Goal: Task Accomplishment & Management: Manage account settings

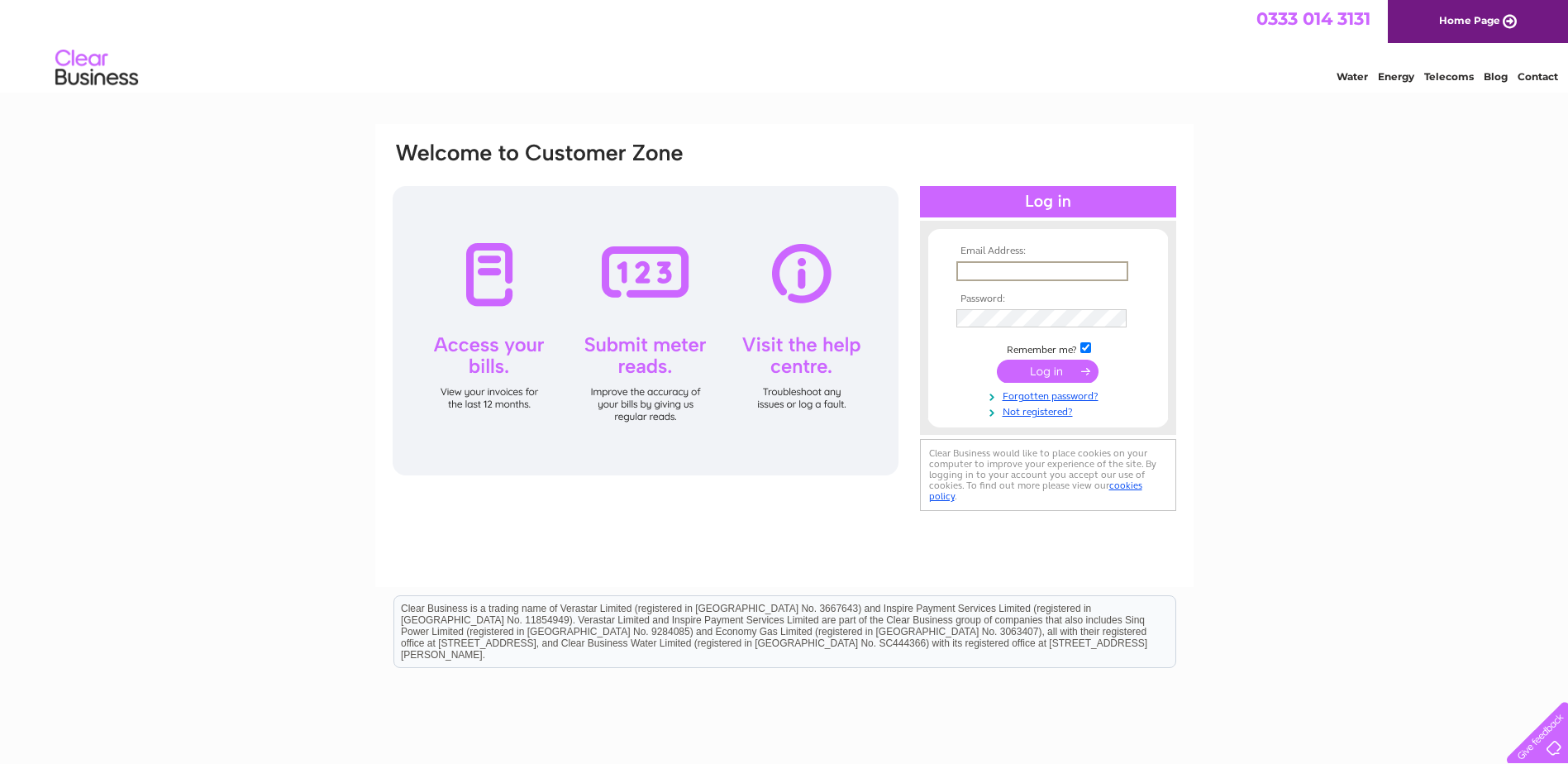
click at [1050, 271] on input "text" at bounding box center [1042, 271] width 172 height 20
type input "[EMAIL_ADDRESS][DOMAIN_NAME]"
click at [997, 360] on input "submit" at bounding box center [1048, 371] width 102 height 23
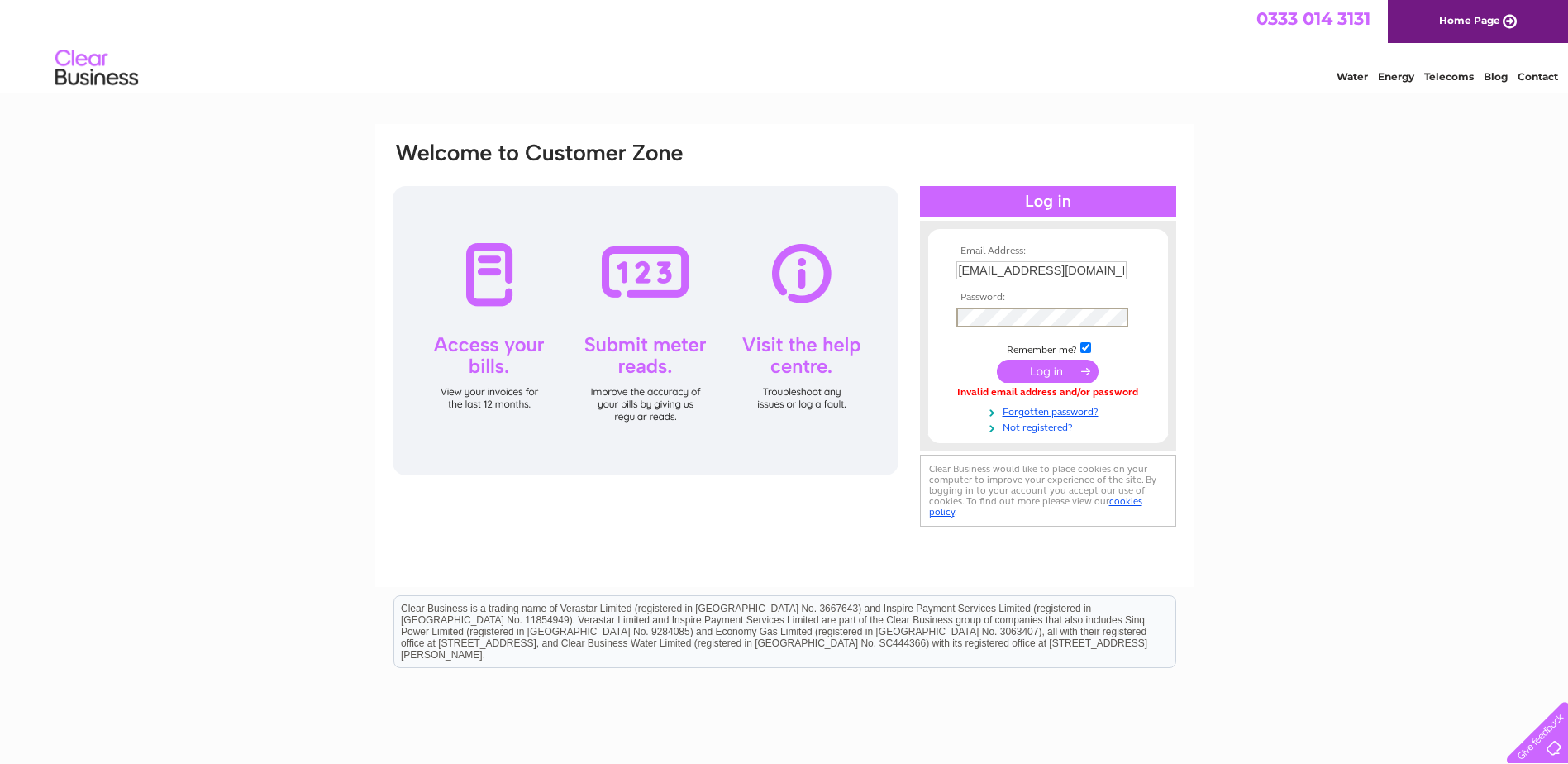
click at [997, 360] on input "submit" at bounding box center [1048, 371] width 102 height 23
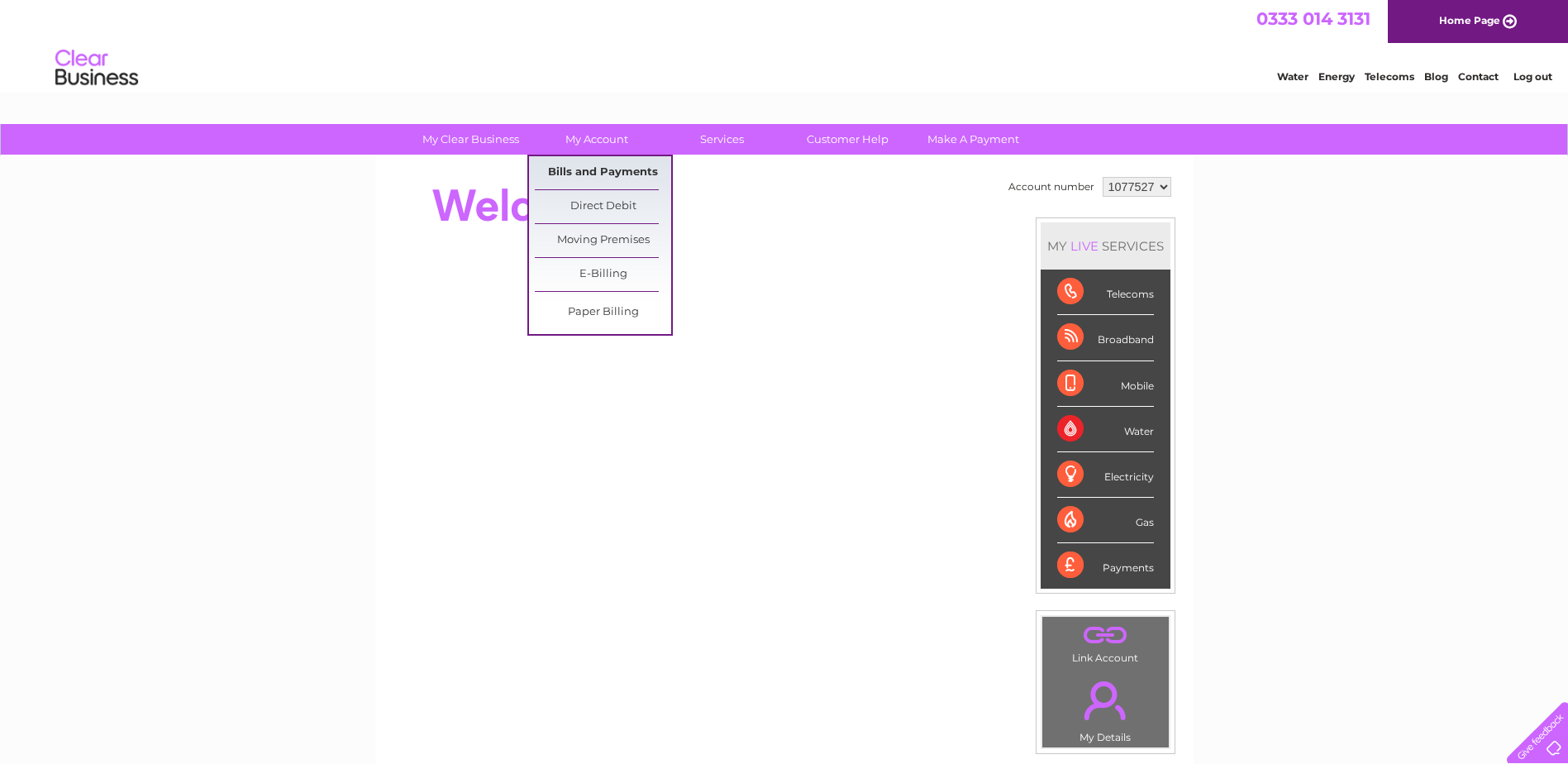
click at [593, 174] on link "Bills and Payments" at bounding box center [603, 172] width 136 height 33
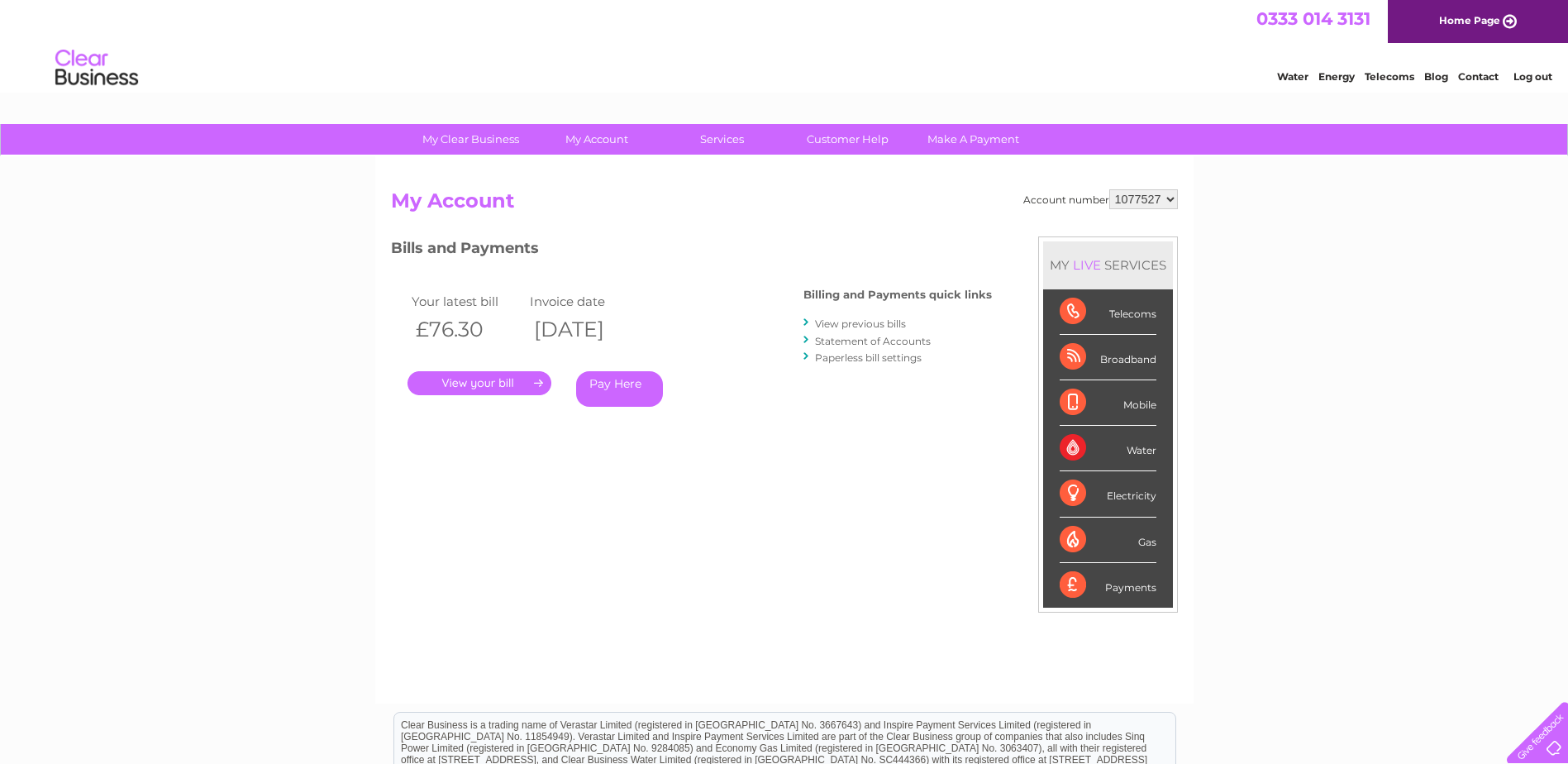
click at [465, 378] on link "." at bounding box center [479, 383] width 144 height 24
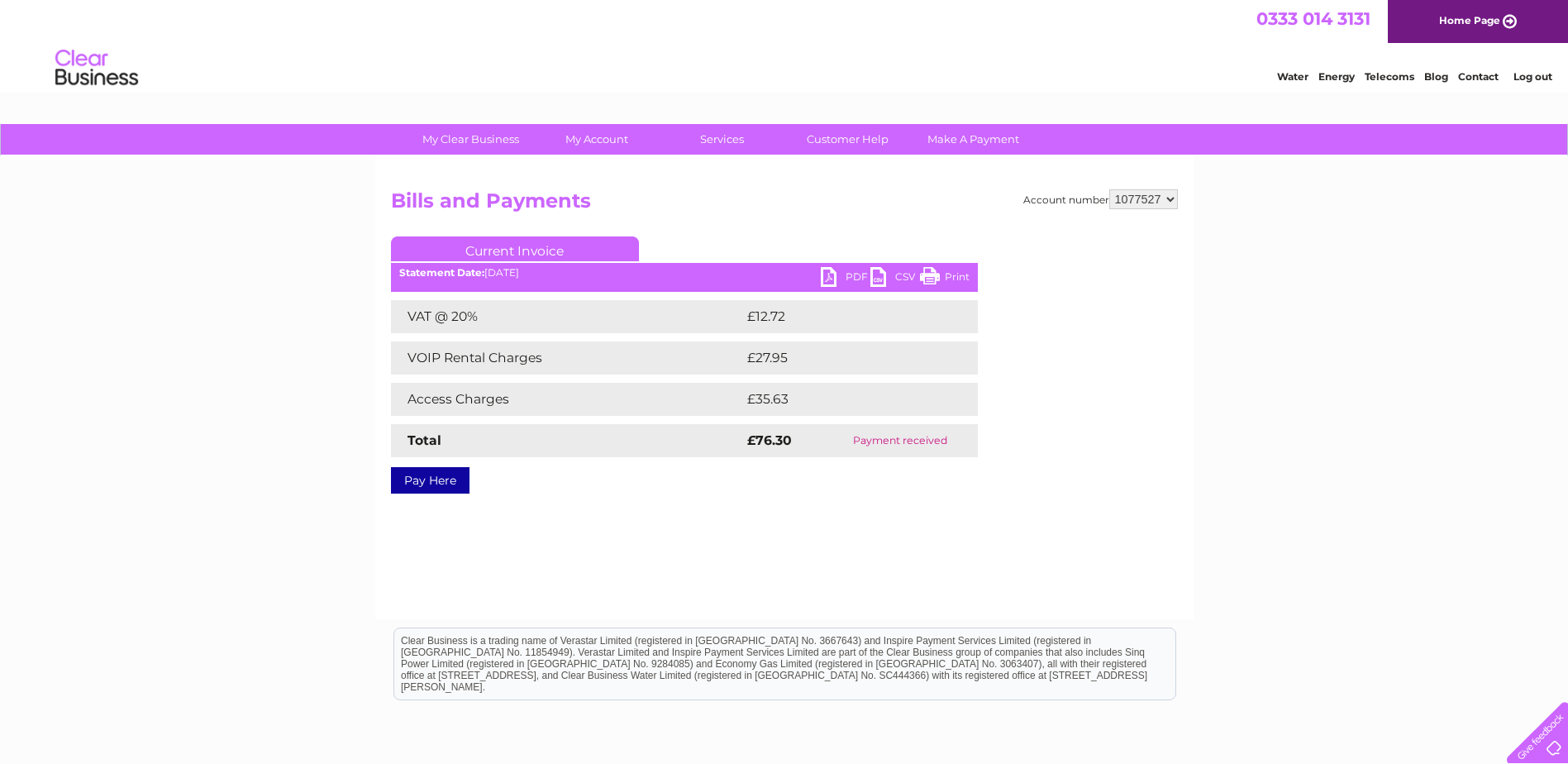
click at [439, 479] on link "Pay Here" at bounding box center [430, 480] width 79 height 26
click at [856, 277] on link "PDF" at bounding box center [846, 279] width 50 height 24
click at [828, 277] on link "PDF" at bounding box center [846, 279] width 50 height 24
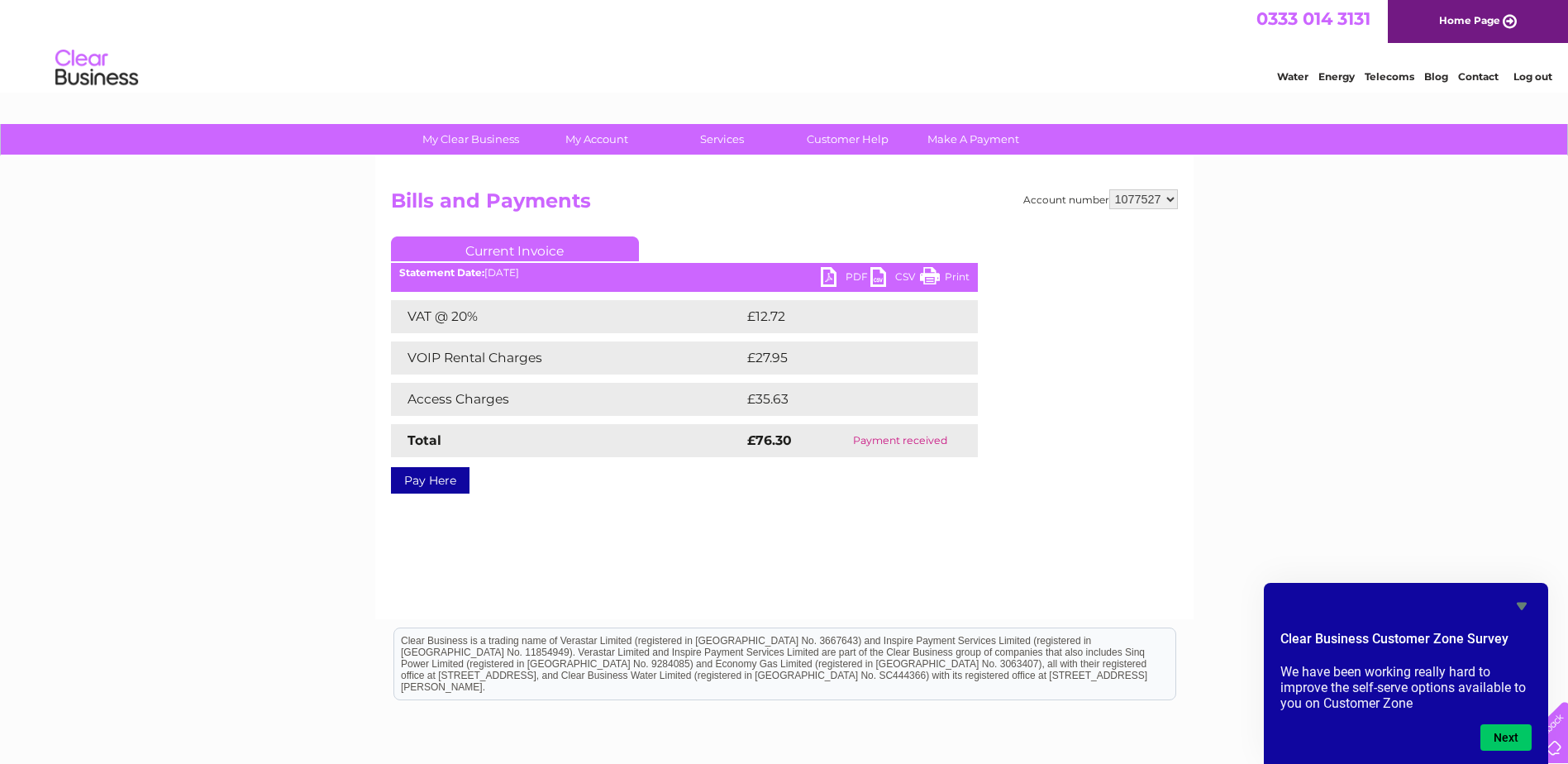
click at [1526, 603] on icon "Hide survey" at bounding box center [1522, 606] width 10 height 7
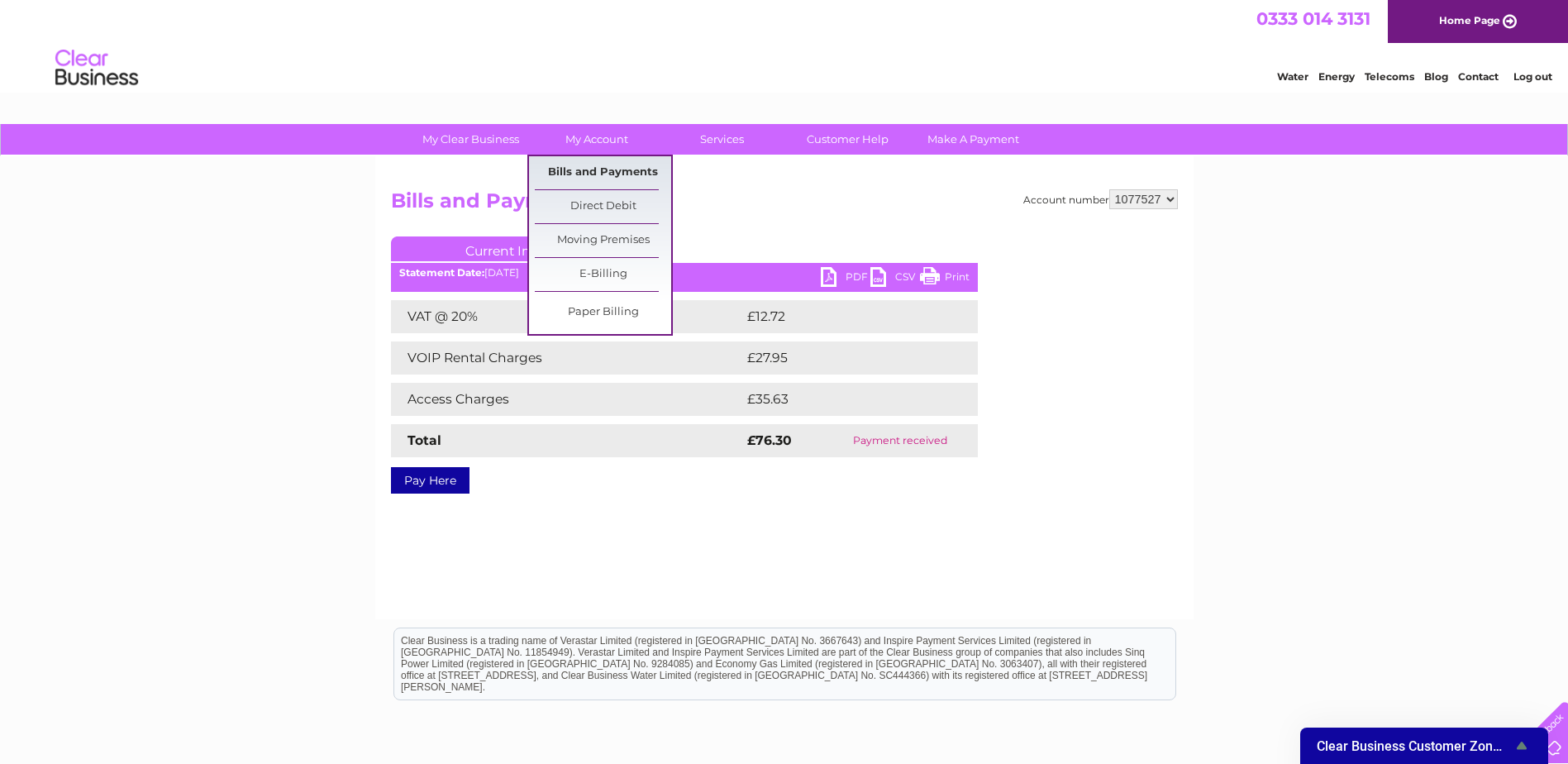
click at [596, 169] on link "Bills and Payments" at bounding box center [603, 172] width 136 height 33
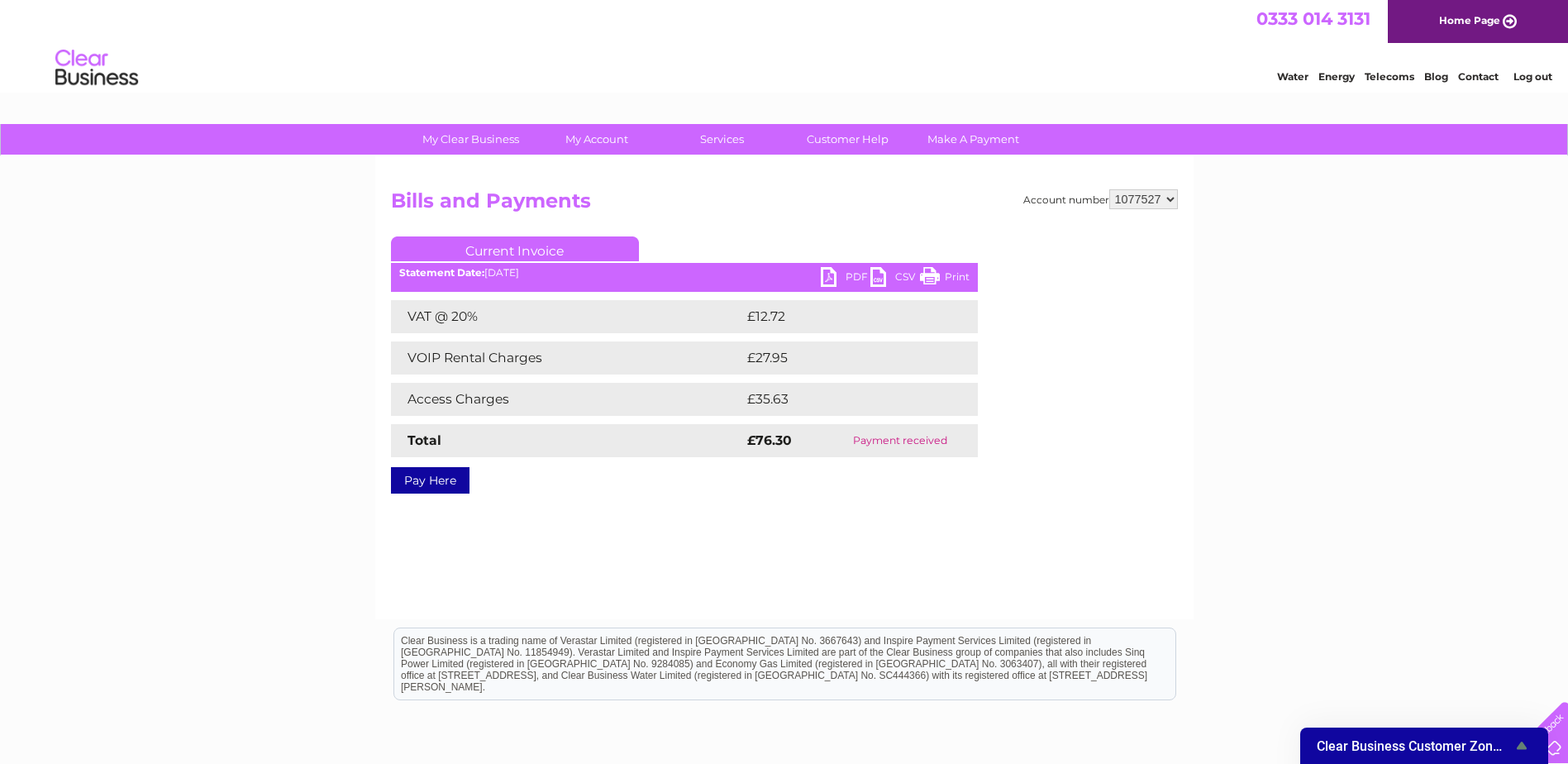
click at [1098, 488] on div "Account number 1077527 Bills and Payments Current Invoice PDF CSV Print VAT @ 2…" at bounding box center [784, 387] width 818 height 463
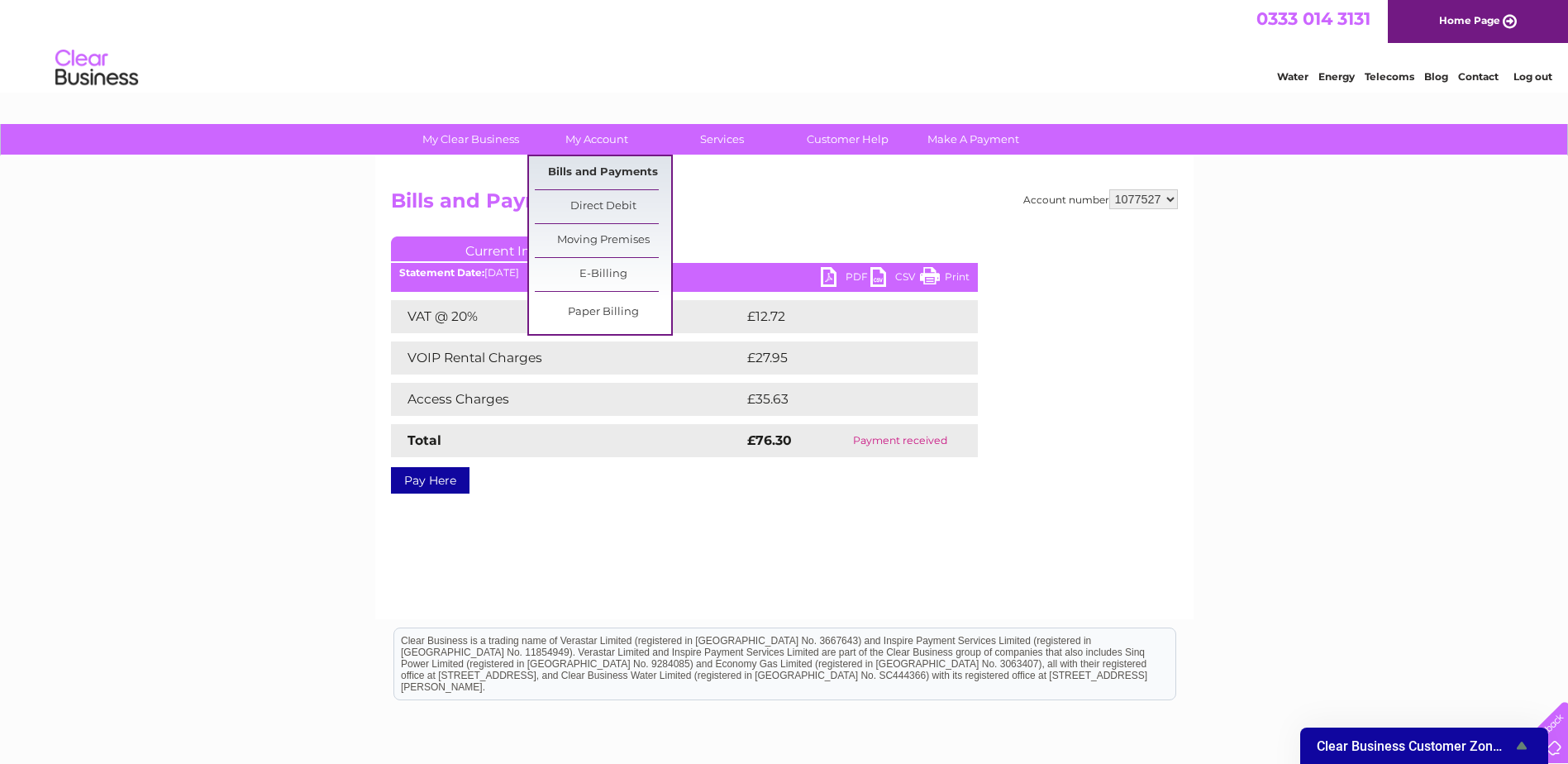
click at [613, 172] on link "Bills and Payments" at bounding box center [603, 172] width 136 height 33
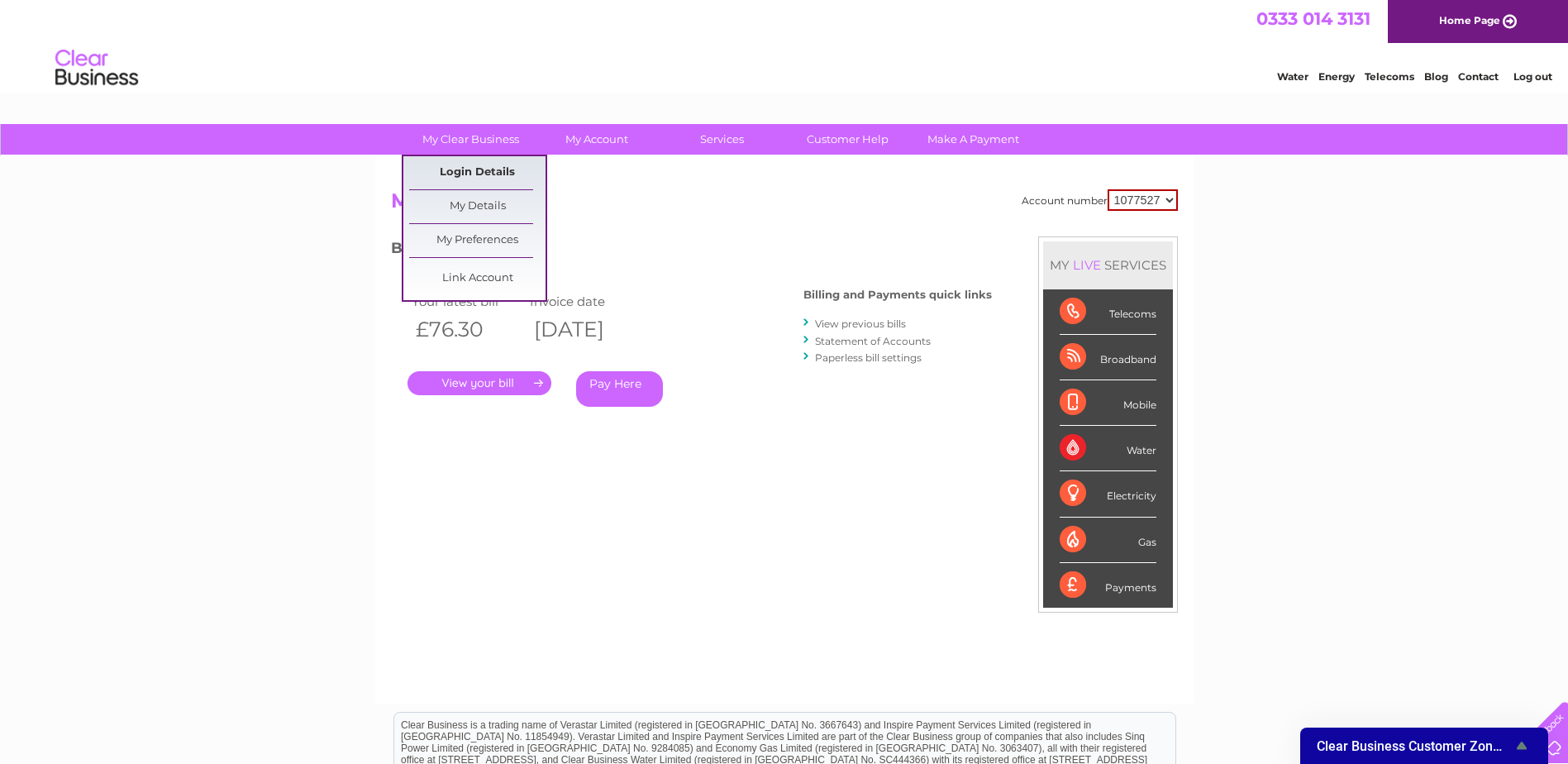
click at [470, 174] on link "Login Details" at bounding box center [477, 172] width 136 height 33
